Goal: Task Accomplishment & Management: Use online tool/utility

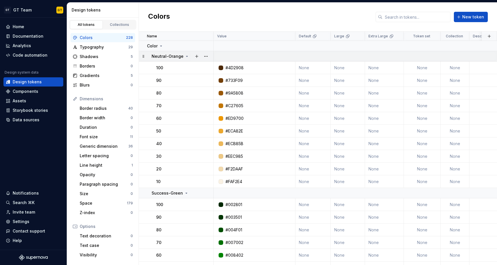
click at [185, 54] on icon at bounding box center [187, 56] width 5 height 5
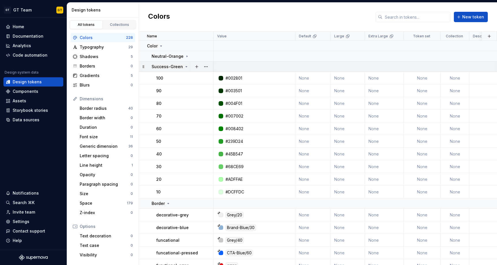
click at [187, 64] on icon at bounding box center [186, 66] width 5 height 5
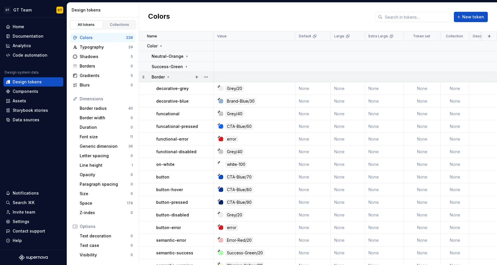
click at [168, 77] on icon at bounding box center [168, 77] width 1 height 1
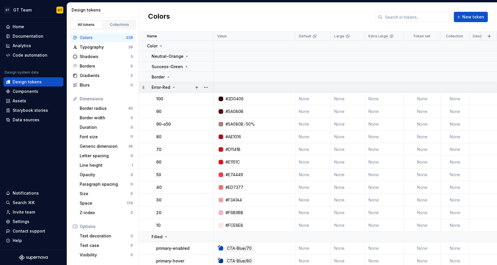
click at [170, 88] on p "Error-Red" at bounding box center [161, 88] width 19 height 6
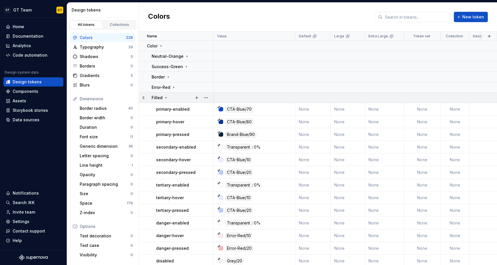
click at [166, 97] on icon at bounding box center [166, 97] width 5 height 5
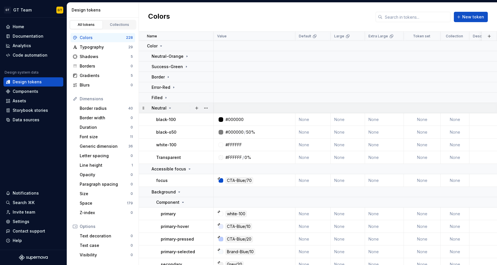
click at [169, 108] on icon at bounding box center [169, 108] width 1 height 1
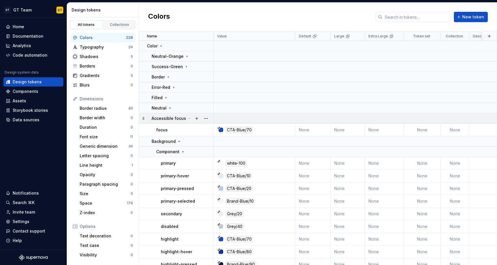
click at [169, 116] on p "Accessible focus" at bounding box center [169, 119] width 35 height 6
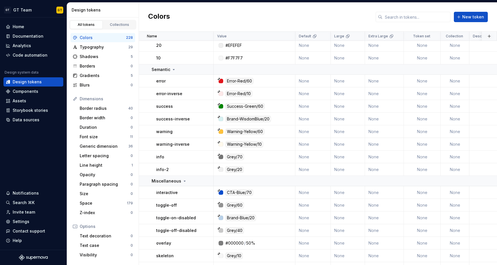
scroll to position [720, 0]
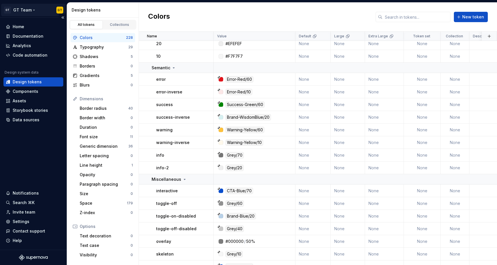
click at [63, 9] on html "GT GT Team GT Home Documentation Analytics Code automation Design system data D…" at bounding box center [248, 132] width 497 height 265
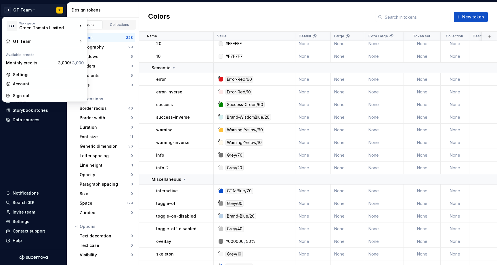
click at [62, 9] on html "GT GT Team GT Home Documentation Analytics Code automation Design system data D…" at bounding box center [248, 132] width 497 height 265
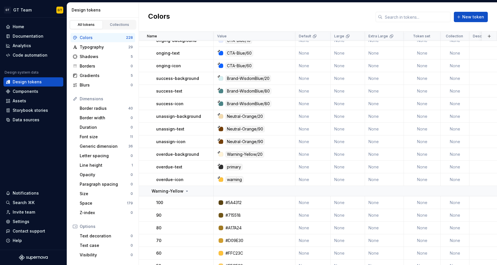
scroll to position [1524, 0]
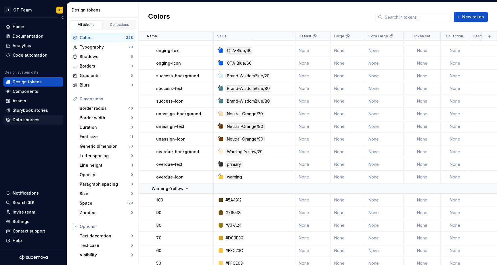
click at [20, 118] on div "Data sources" at bounding box center [26, 120] width 27 height 6
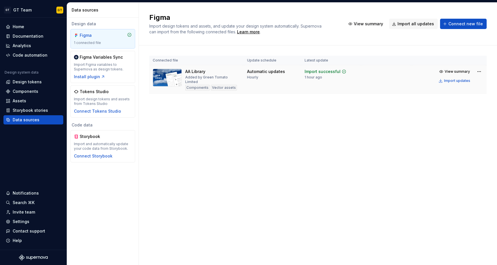
click at [278, 82] on td "Automatic updates Hourly" at bounding box center [273, 79] width 58 height 29
click at [476, 71] on html "GT GT Team GT Home Documentation Analytics Code automation Design system data D…" at bounding box center [248, 132] width 497 height 265
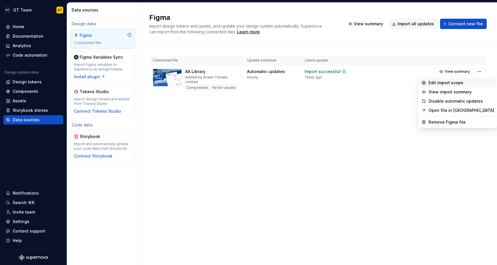
click at [452, 82] on div "Edit import scope" at bounding box center [461, 83] width 66 height 6
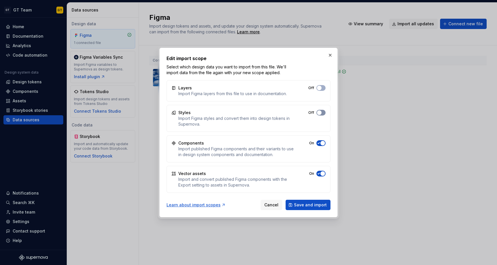
click at [325, 113] on button "Off" at bounding box center [320, 113] width 9 height 6
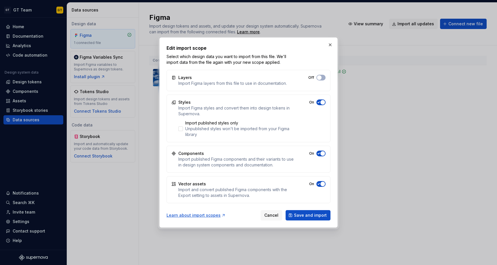
click at [321, 99] on div "Styles Import Figma styles and convert them into design tokens in Supernova. Im…" at bounding box center [248, 119] width 164 height 48
click at [320, 102] on span "button" at bounding box center [322, 102] width 5 height 5
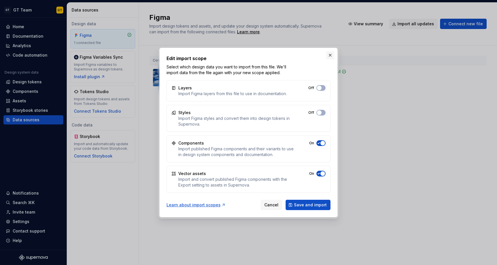
click at [329, 56] on button "button" at bounding box center [330, 55] width 8 height 8
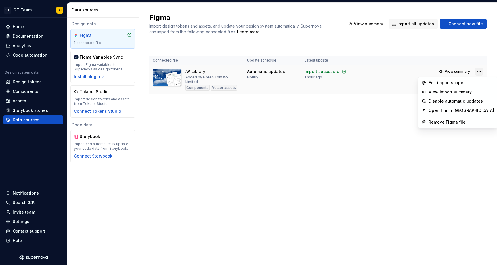
click at [477, 72] on html "GT GT Team GT Home Documentation Analytics Code automation Design system data D…" at bounding box center [248, 132] width 497 height 265
click at [461, 80] on div "Edit import scope" at bounding box center [461, 83] width 66 height 6
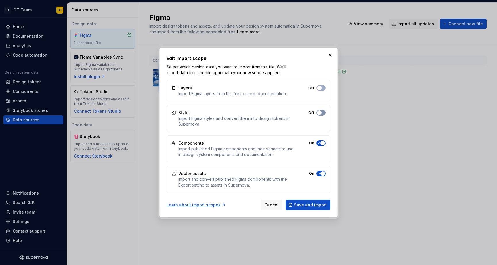
click at [318, 112] on span "button" at bounding box center [319, 112] width 5 height 5
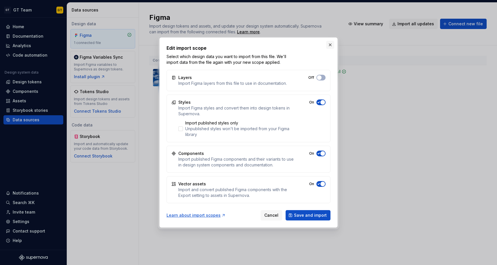
click at [328, 47] on button "button" at bounding box center [330, 45] width 8 height 8
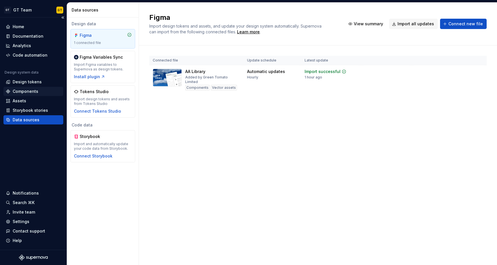
click at [31, 88] on div "Components" at bounding box center [33, 91] width 60 height 9
click at [31, 82] on div "Design tokens" at bounding box center [27, 82] width 29 height 6
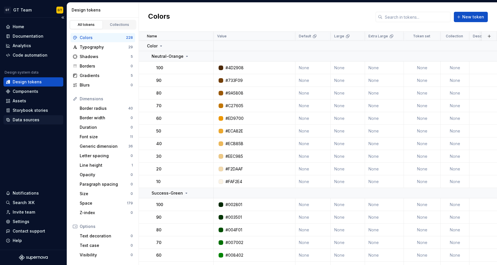
click at [33, 121] on div "Data sources" at bounding box center [26, 120] width 27 height 6
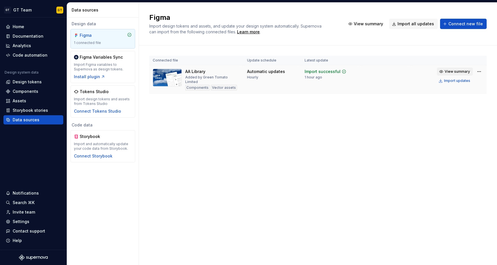
click at [459, 70] on span "View summary" at bounding box center [457, 71] width 25 height 5
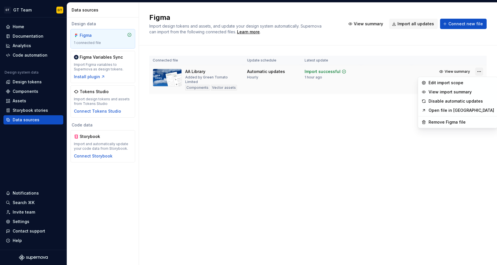
click at [480, 70] on html "GT GT Team GT Home Documentation Analytics Code automation Design system data D…" at bounding box center [248, 132] width 497 height 265
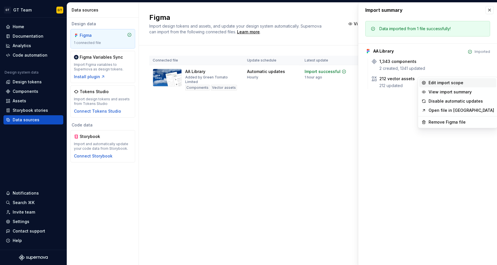
click at [451, 83] on div "Edit import scope" at bounding box center [461, 83] width 66 height 6
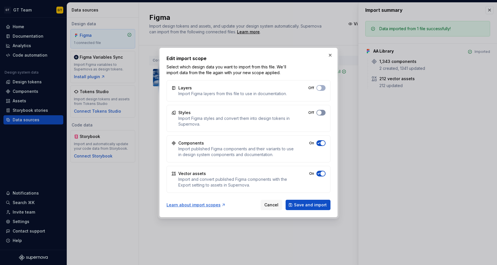
click at [321, 111] on button "Off" at bounding box center [320, 113] width 9 height 6
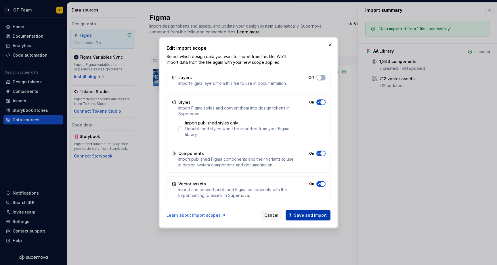
click at [313, 215] on span "Save and import" at bounding box center [310, 215] width 33 height 6
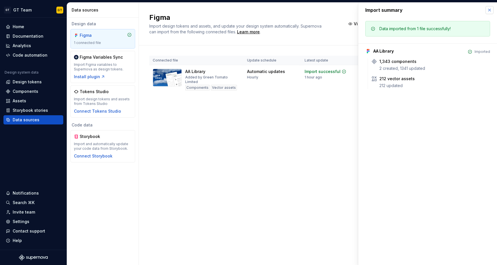
click at [488, 12] on button "button" at bounding box center [489, 10] width 8 height 8
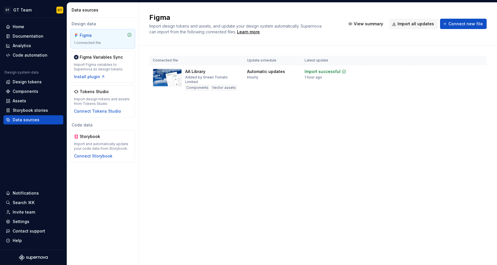
click at [345, 121] on div "Figma Import design tokens and assets, and update your design system automatica…" at bounding box center [318, 134] width 358 height 263
click at [26, 84] on div "Design tokens" at bounding box center [27, 82] width 29 height 6
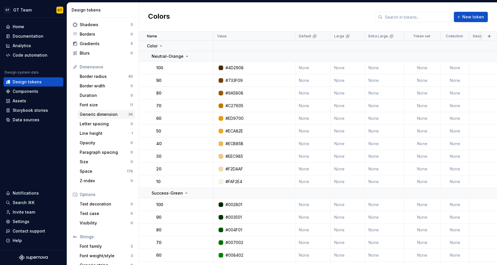
scroll to position [32, 0]
click at [106, 171] on div "Space" at bounding box center [103, 171] width 47 height 6
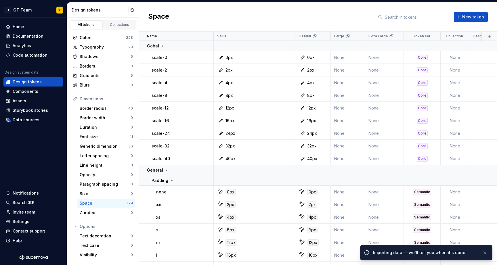
click at [225, 16] on div "Space New token" at bounding box center [318, 17] width 358 height 29
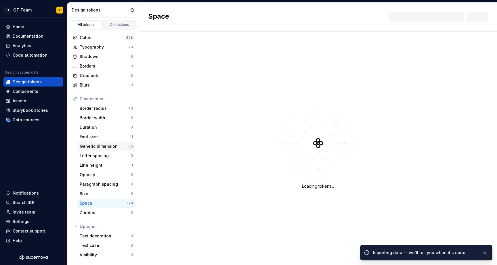
click at [105, 148] on div "Generic dimension" at bounding box center [104, 146] width 49 height 6
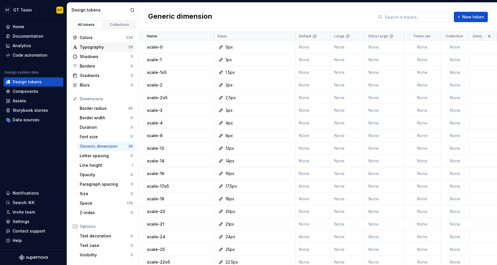
click at [113, 44] on div "Typography 29" at bounding box center [102, 47] width 65 height 9
click at [112, 41] on div "Colors 228" at bounding box center [102, 37] width 65 height 9
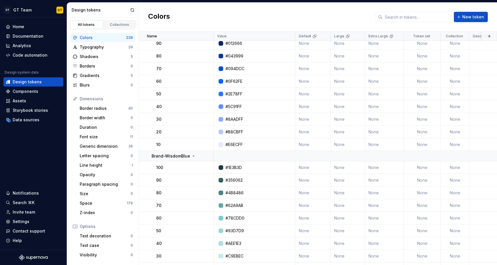
scroll to position [2679, 0]
click at [107, 108] on div "Border radius" at bounding box center [104, 109] width 49 height 6
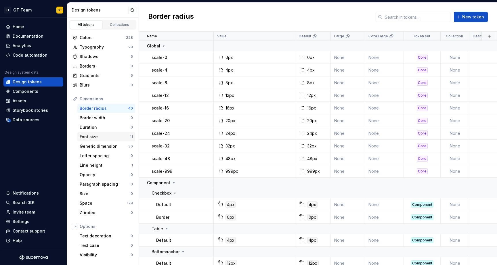
click at [109, 141] on div "Font size 11" at bounding box center [106, 136] width 58 height 9
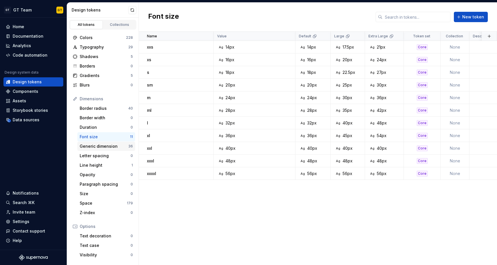
click at [109, 149] on div "Generic dimension" at bounding box center [104, 146] width 49 height 6
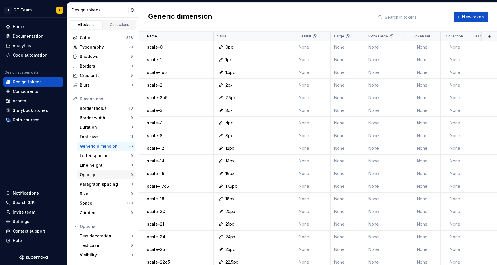
scroll to position [50, 0]
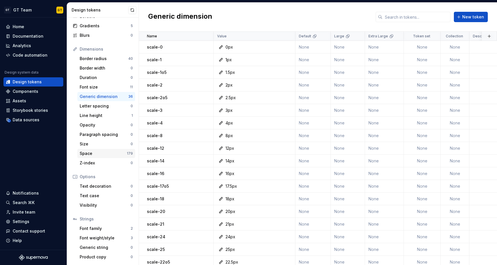
click at [110, 152] on div "Space" at bounding box center [103, 154] width 47 height 6
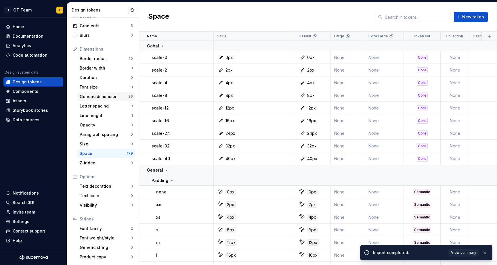
click at [101, 94] on div "Generic dimension" at bounding box center [104, 97] width 49 height 6
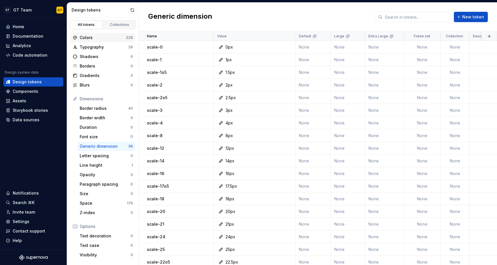
click at [107, 39] on div "Colors" at bounding box center [103, 38] width 46 height 6
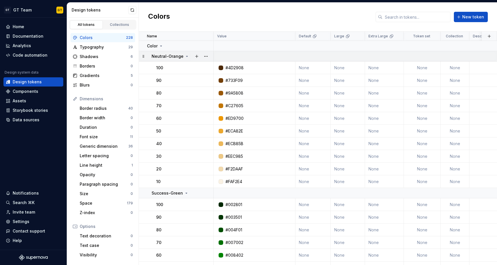
click at [185, 55] on icon at bounding box center [187, 56] width 5 height 5
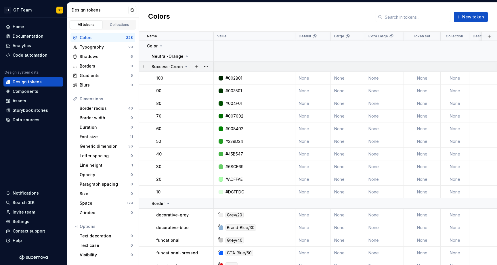
click at [181, 67] on p "Success-Green" at bounding box center [167, 67] width 31 height 6
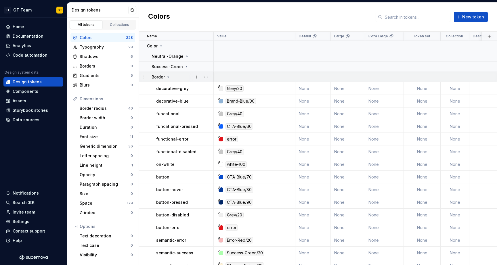
click at [184, 66] on icon at bounding box center [186, 66] width 5 height 5
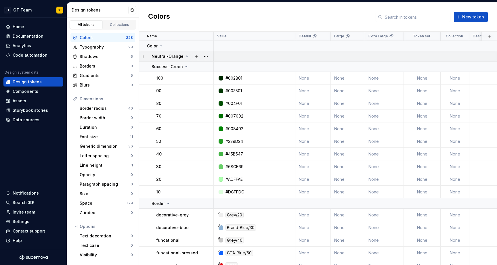
click at [185, 53] on td "Neutral-Orange" at bounding box center [176, 56] width 75 height 10
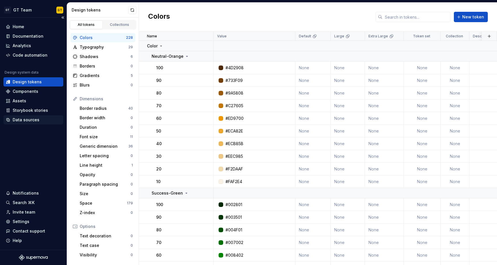
click at [33, 119] on div "Data sources" at bounding box center [26, 120] width 27 height 6
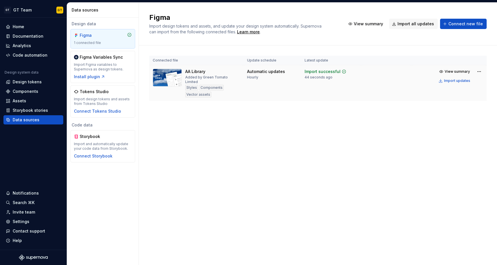
click at [474, 72] on div "View summary Import updates" at bounding box center [460, 76] width 46 height 17
click at [465, 72] on span "View summary" at bounding box center [457, 71] width 25 height 5
click at [479, 71] on html "GT GT Team GT Home Documentation Analytics Code automation Design system data D…" at bounding box center [248, 132] width 497 height 265
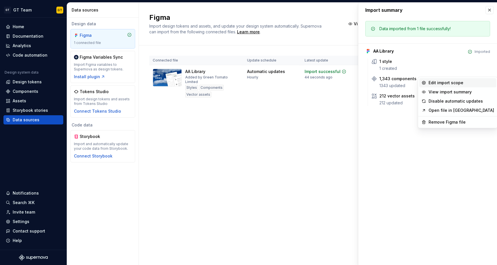
click at [453, 80] on div "Edit import scope" at bounding box center [461, 83] width 66 height 6
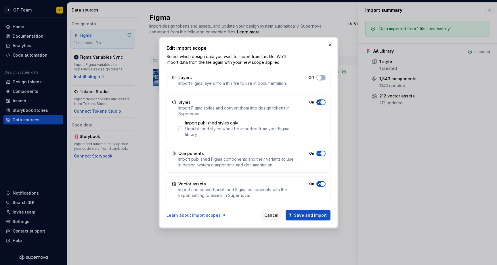
click at [317, 102] on icon "button" at bounding box center [318, 102] width 5 height 3
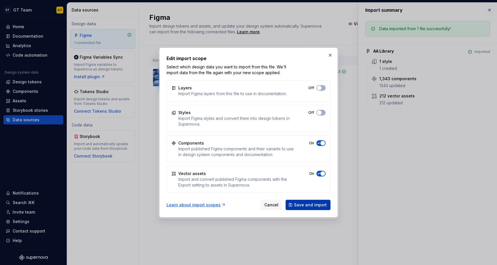
click at [311, 204] on span "Save and import" at bounding box center [310, 205] width 33 height 6
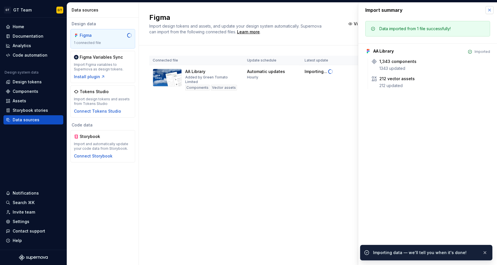
click at [487, 11] on button "button" at bounding box center [489, 10] width 8 height 8
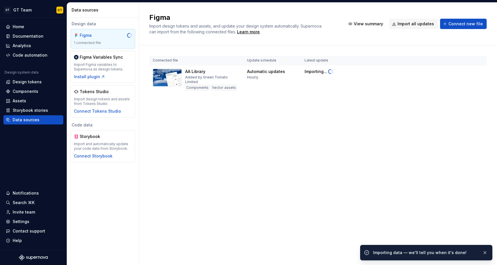
click at [355, 129] on div "Figma Import design tokens and assets, and update your design system automatica…" at bounding box center [318, 134] width 358 height 263
